Goal: Communication & Community: Answer question/provide support

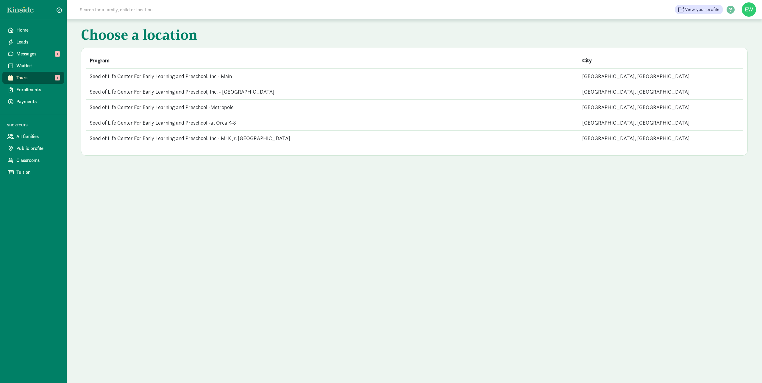
click at [21, 77] on span "Tours" at bounding box center [37, 77] width 43 height 7
click at [20, 52] on span "Messages" at bounding box center [37, 53] width 43 height 7
click at [273, 76] on span "New messages" at bounding box center [261, 76] width 34 height 5
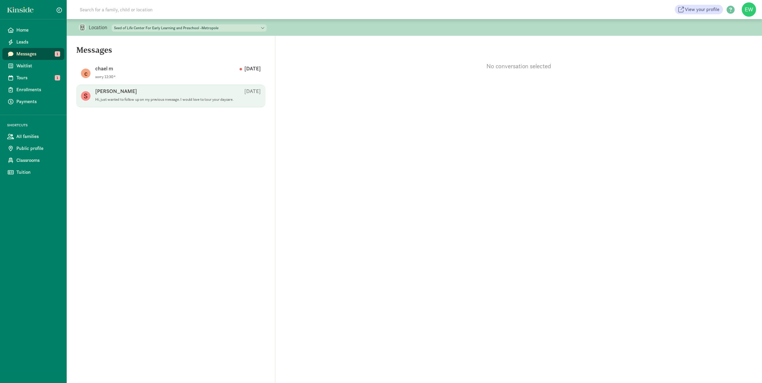
click at [183, 98] on p "Hi, just wanted to follow up on my previous message. I would love to tour your …" at bounding box center [168, 99] width 146 height 5
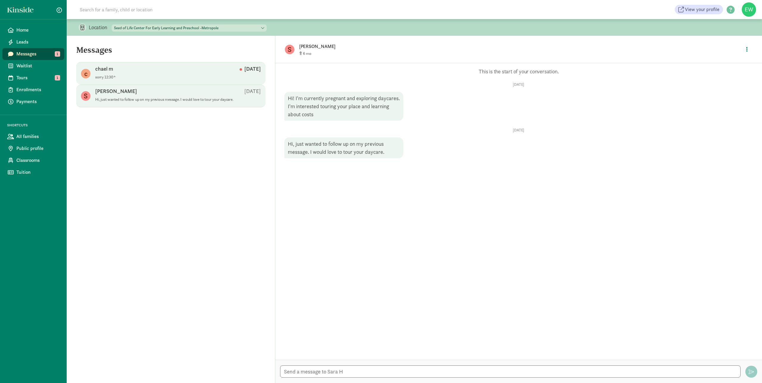
click at [170, 72] on div "chael m Aug 29" at bounding box center [178, 70] width 166 height 10
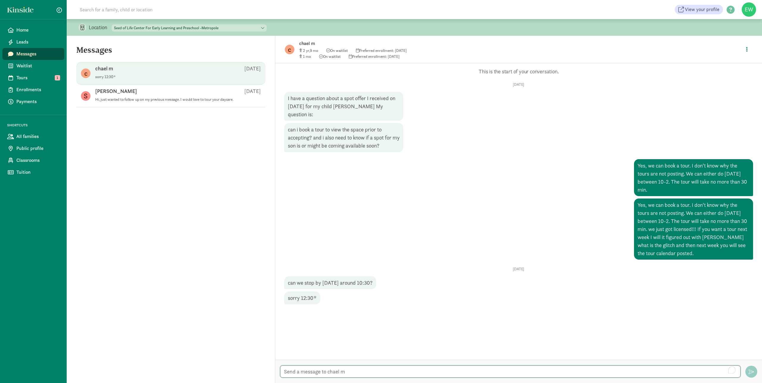
click at [470, 373] on textarea "To enrich screen reader interactions, please activate Accessibility in Grammarl…" at bounding box center [510, 371] width 461 height 12
type textarea "We look forward to seeing you at 12:30 PM at SOL Metropole 423 2nd Ave Ext. S. …"
click at [752, 370] on span "button" at bounding box center [751, 371] width 5 height 5
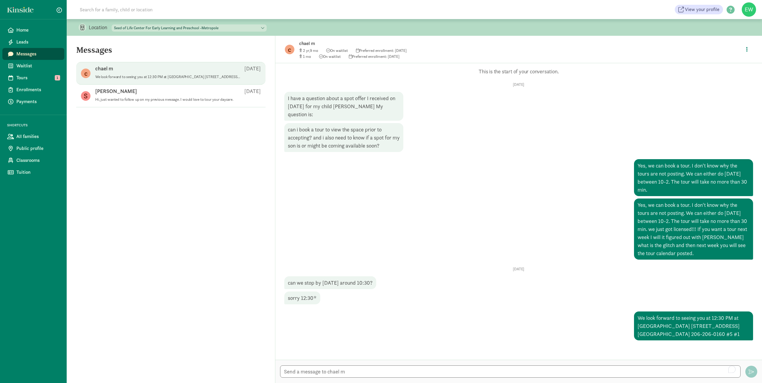
click at [702, 259] on div "We look forward to seeing you at 12:30 PM at SOL Metropole 423 2nd Ave Ext. S. …" at bounding box center [693, 228] width 119 height 61
click at [703, 259] on div "We look forward to seeing you at 12:30 PM at SOL Metropole 423 2nd Ave Ext. S. …" at bounding box center [693, 228] width 119 height 61
drag, startPoint x: 635, startPoint y: 318, endPoint x: 710, endPoint y: 335, distance: 76.4
click at [710, 259] on div "We look forward to seeing you at 12:30 PM at SOL Metropole 423 2nd Ave Ext. S. …" at bounding box center [693, 228] width 119 height 61
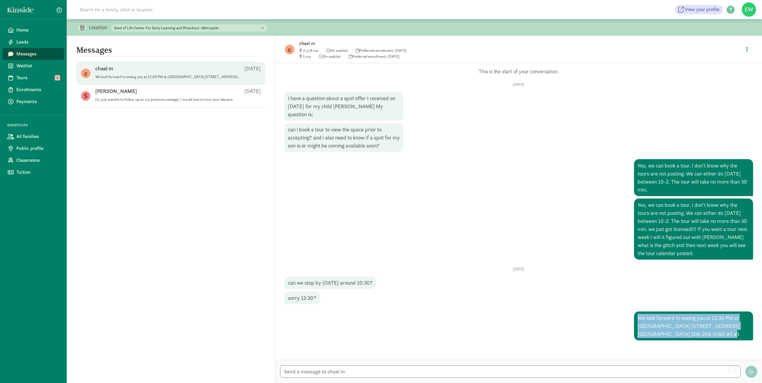
drag, startPoint x: 710, startPoint y: 335, endPoint x: 669, endPoint y: 327, distance: 41.2
copy div "We look forward to seeing you at 12:30 PM at SOL Metropole 423 2nd Ave Ext. S. …"
click at [392, 369] on textarea "To enrich screen reader interactions, please activate Accessibility in Grammarl…" at bounding box center [510, 371] width 461 height 12
paste textarea "We look forward to seeing you at 12:30 PM at SOL Metropole 423 2nd Ave Ext. S. …"
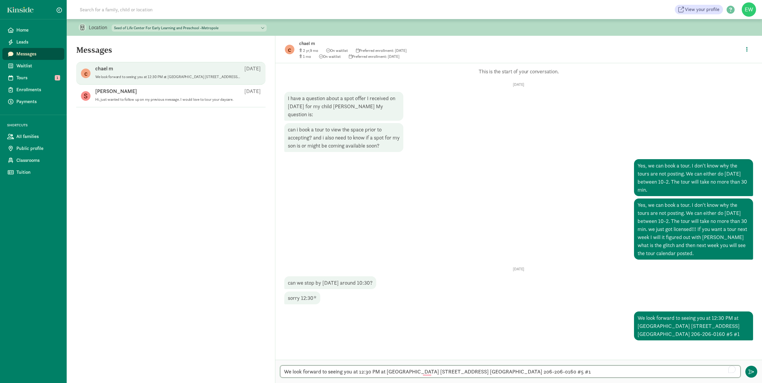
click at [511, 372] on textarea "We look forward to seeing you at 12:30 PM at SOL Metropole 423 2nd Ave Ext. S. …" at bounding box center [510, 371] width 461 height 12
click at [621, 376] on textarea "We look forward to seeing you at 12:30 PM at SOL Metropole 423 2nd Ave Ext. S. …" at bounding box center [510, 371] width 461 height 12
type textarea "We look forward to seeing you at 12:30 PM at SOL Metropole 423 2nd Ave Ext. S. …"
click at [751, 371] on span "button" at bounding box center [751, 371] width 5 height 5
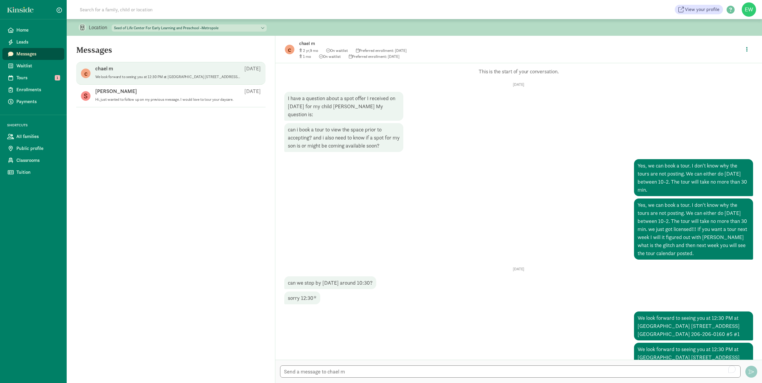
scroll to position [19, 0]
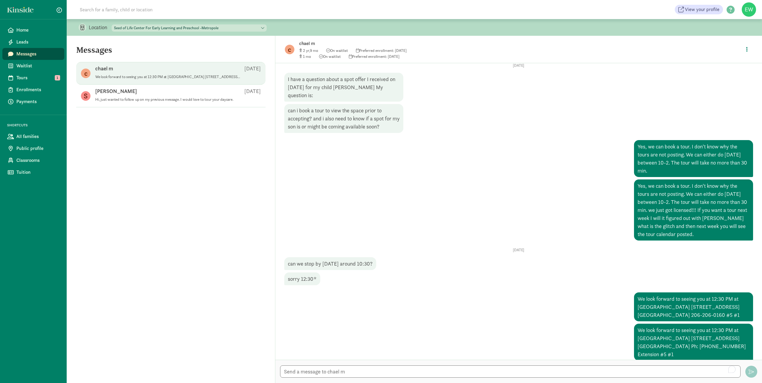
click at [642, 301] on div "We look forward to seeing you at 12:30 PM at SOL Metropole 423 2nd Ave Ext. S. …" at bounding box center [693, 306] width 119 height 29
click at [28, 158] on span "Classrooms" at bounding box center [37, 160] width 43 height 7
